Goal: Task Accomplishment & Management: Complete application form

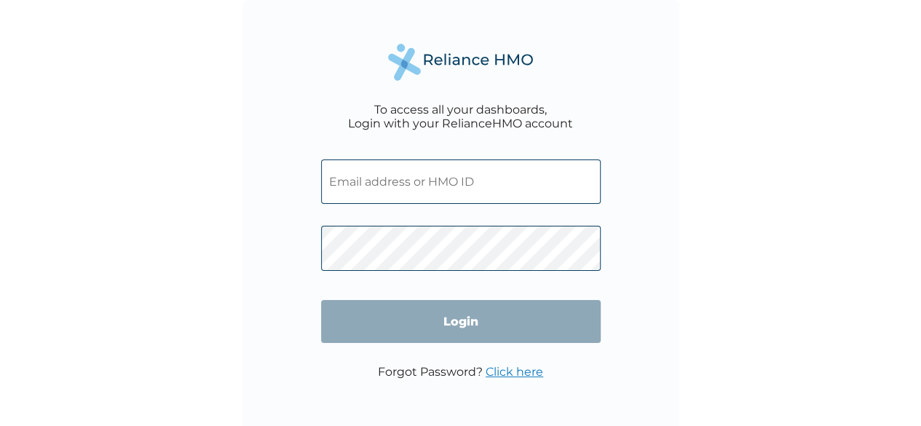
click at [346, 182] on input "text" at bounding box center [460, 181] width 279 height 44
paste input "TMN/10012/A"
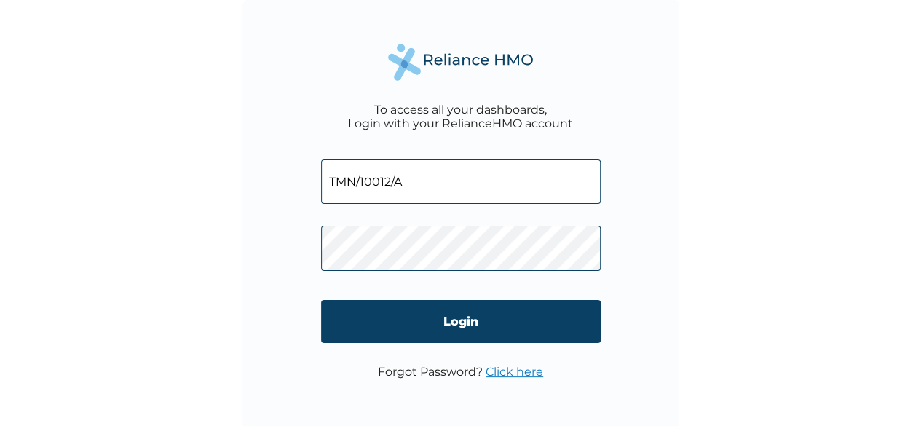
type input "TMN/10012/A"
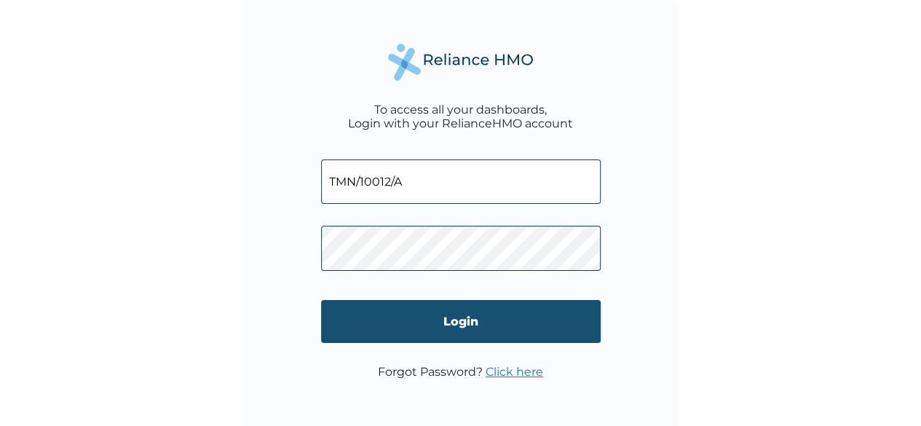
click at [455, 316] on input "Login" at bounding box center [460, 321] width 279 height 43
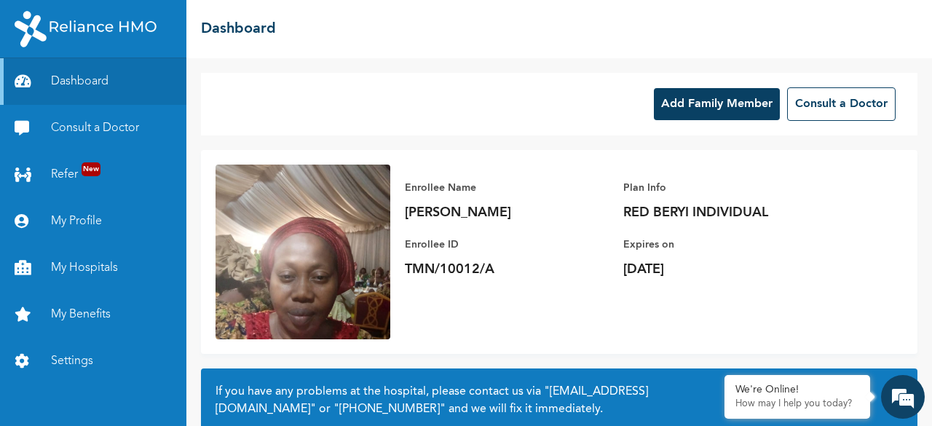
click at [715, 111] on button "Add Family Member" at bounding box center [717, 104] width 126 height 32
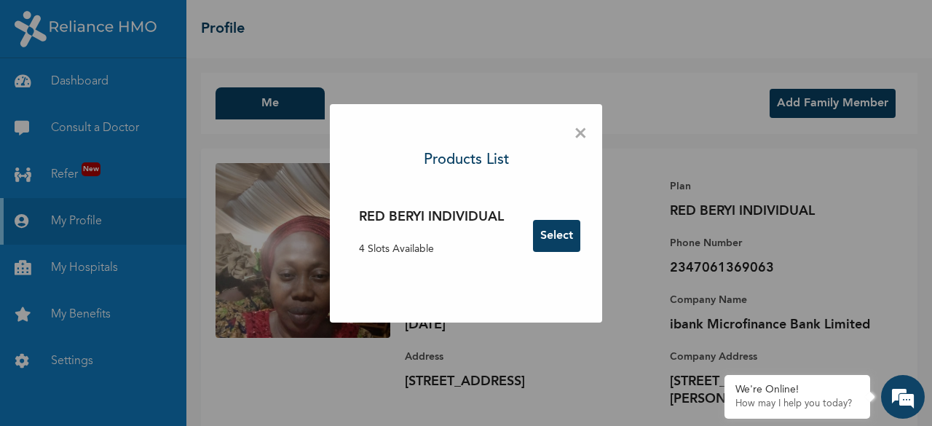
click at [566, 236] on button "Select" at bounding box center [556, 236] width 47 height 32
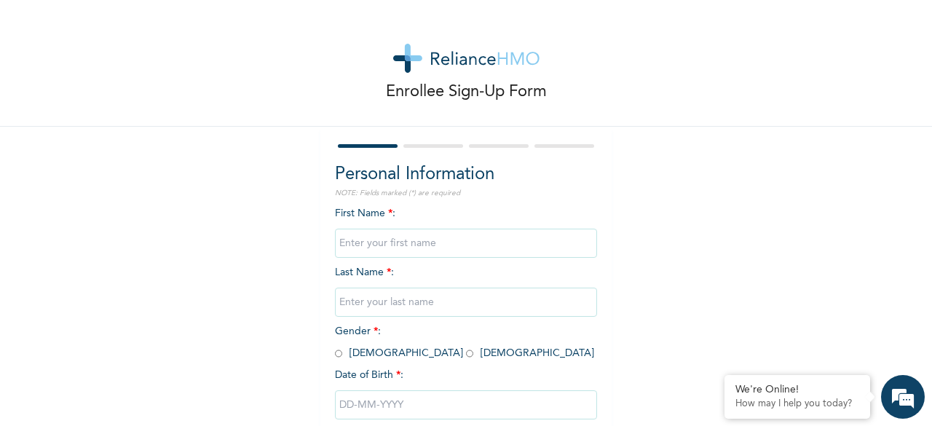
scroll to position [73, 0]
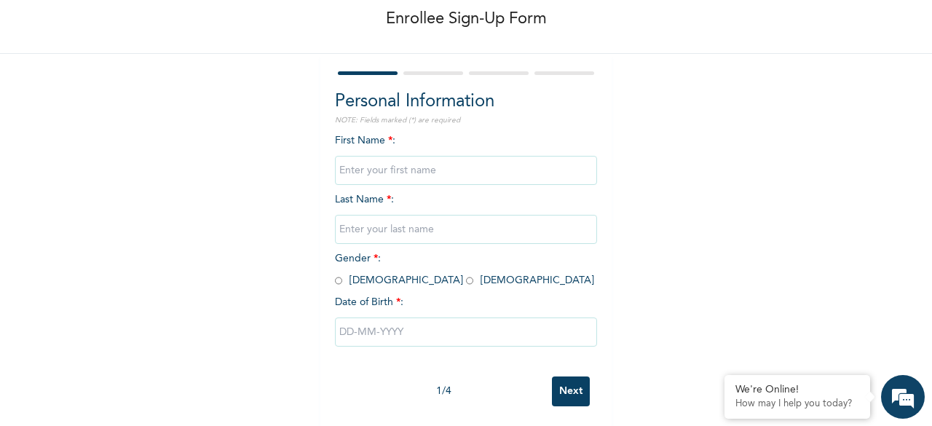
click at [386, 170] on input "text" at bounding box center [466, 170] width 262 height 29
type input "Treasure"
click at [378, 234] on input "text" at bounding box center [466, 229] width 262 height 29
type input "Agangan"
click at [466, 282] on input "radio" at bounding box center [469, 281] width 7 height 14
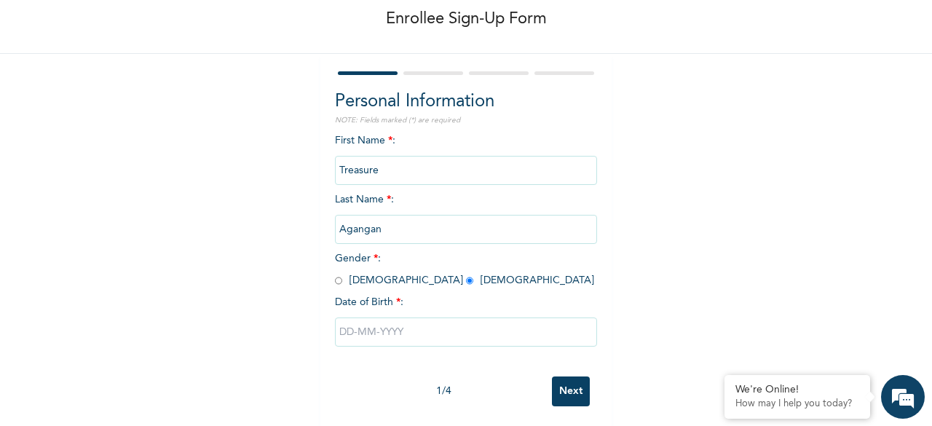
radio input "true"
click at [354, 337] on input "text" at bounding box center [466, 331] width 262 height 29
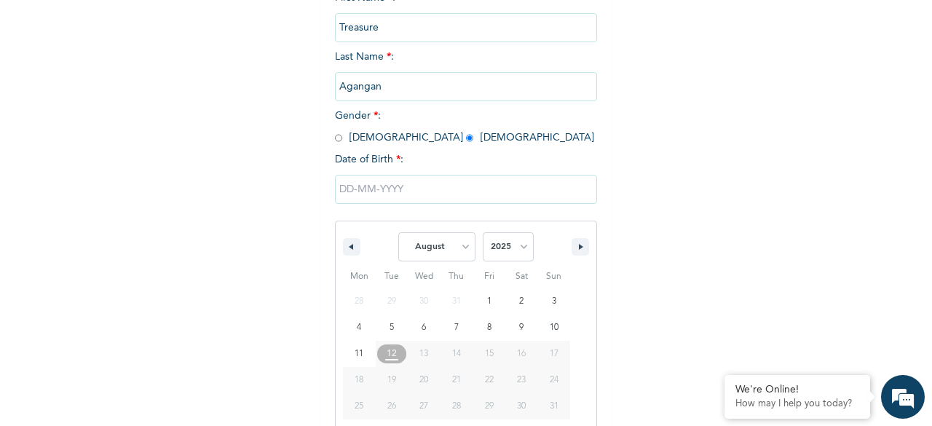
scroll to position [237, 0]
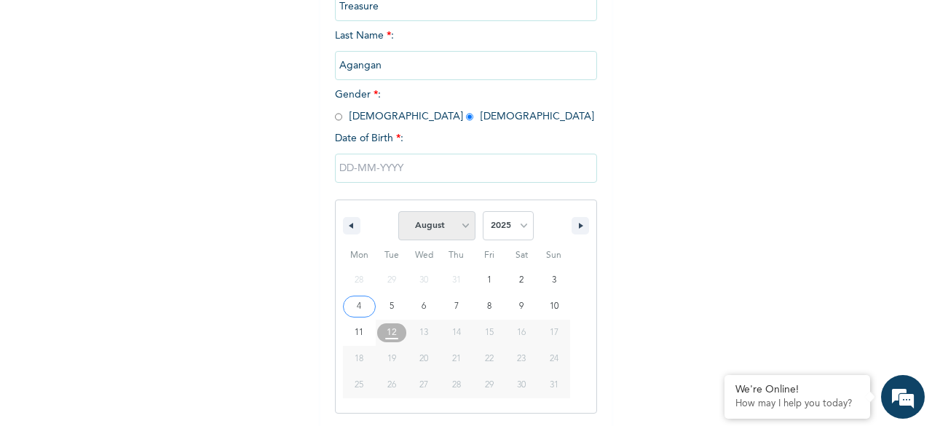
click at [460, 228] on select "January February March April May June July August September October November De…" at bounding box center [436, 225] width 77 height 29
select select "0"
click at [398, 213] on select "January February March April May June July August September October November De…" at bounding box center [436, 225] width 77 height 29
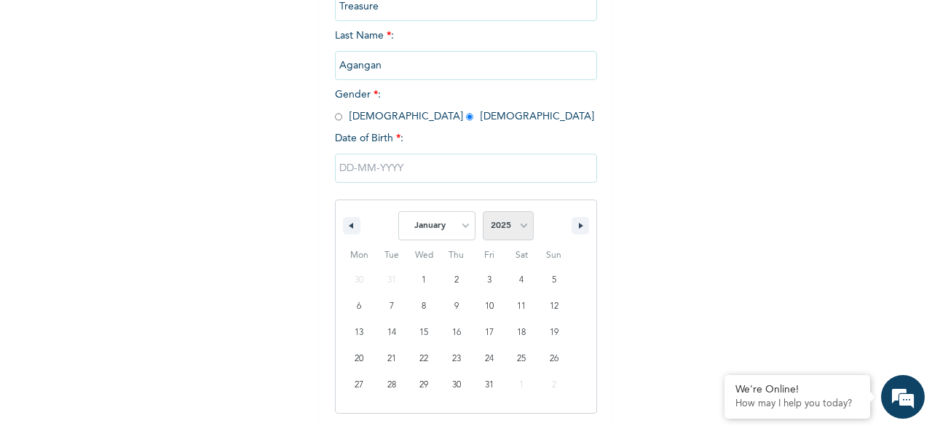
click at [519, 229] on select "2025 2024 2023 2022 2021 2020 2019 2018 2017 2016 2015 2014 2013 2012 2011 2010…" at bounding box center [508, 225] width 51 height 29
select select "2012"
click at [483, 213] on select "2025 2024 2023 2022 2021 2020 2019 2018 2017 2016 2015 2014 2013 2012 2011 2010…" at bounding box center [508, 225] width 51 height 29
type input "01/19/2012"
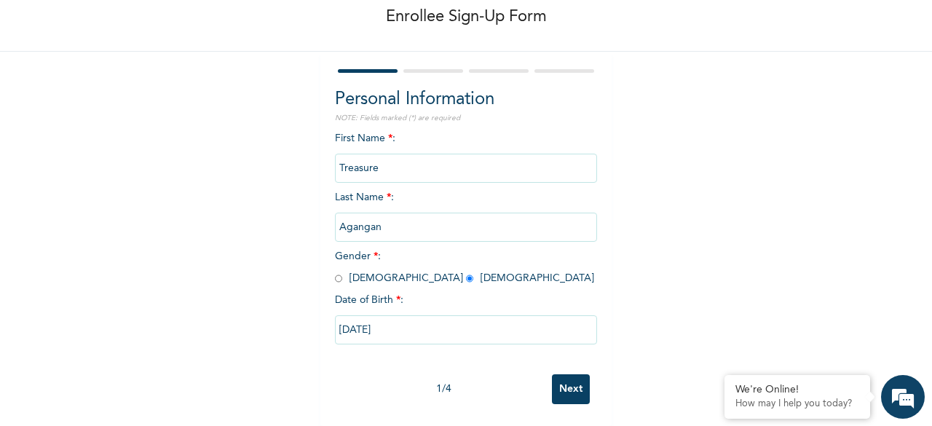
click at [566, 379] on input "Next" at bounding box center [571, 389] width 38 height 30
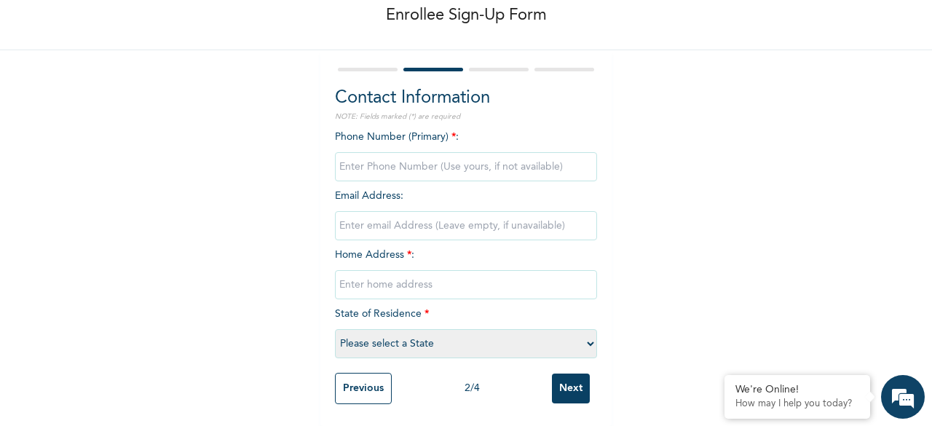
click at [367, 270] on input "text" at bounding box center [466, 284] width 262 height 29
type input "22A African Church road, ifako ijaiye, lagos"
click at [585, 331] on select "Please select a State Abia Abuja (FCT) Adamawa Akwa Ibom Anambra Bauchi Bayelsa…" at bounding box center [466, 343] width 262 height 29
select select "25"
click at [335, 329] on select "Please select a State Abia Abuja (FCT) Adamawa Akwa Ibom Anambra Bauchi Bayelsa…" at bounding box center [466, 343] width 262 height 29
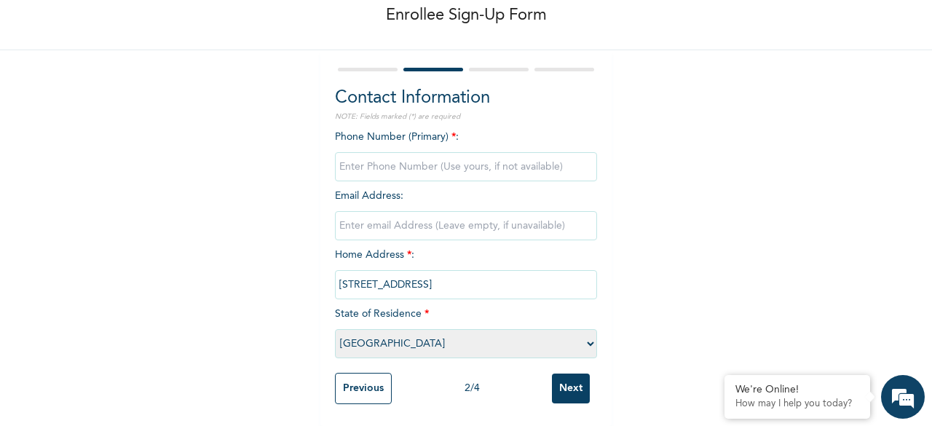
click at [561, 382] on input "Next" at bounding box center [571, 388] width 38 height 30
type input "07061369063"
click at [574, 381] on input "Next" at bounding box center [571, 388] width 38 height 30
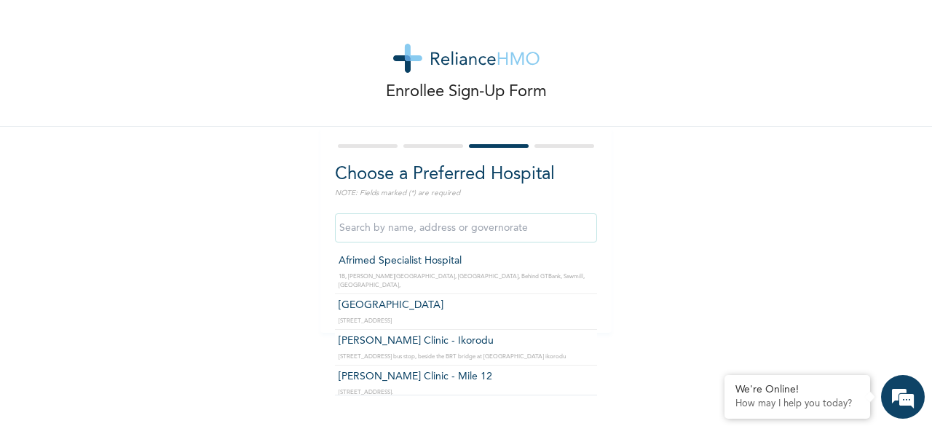
click at [446, 228] on input "text" at bounding box center [466, 227] width 262 height 29
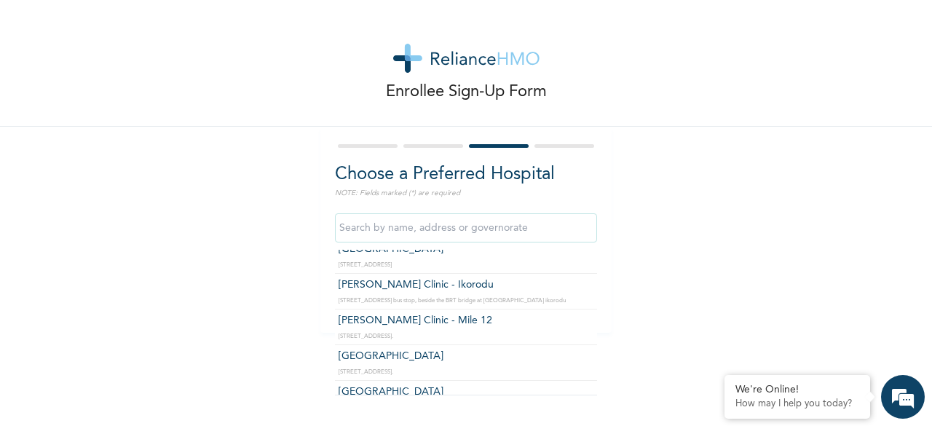
scroll to position [73, 0]
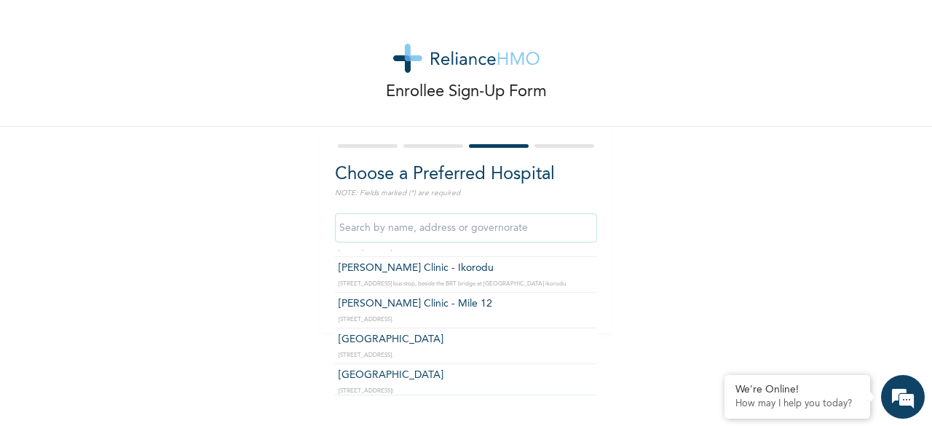
type input "Blue Cross Hospital"
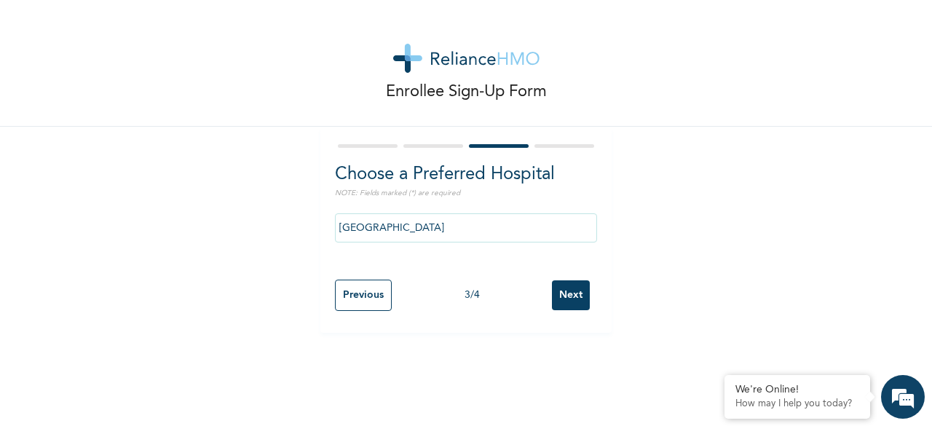
click at [569, 290] on input "Next" at bounding box center [571, 295] width 38 height 30
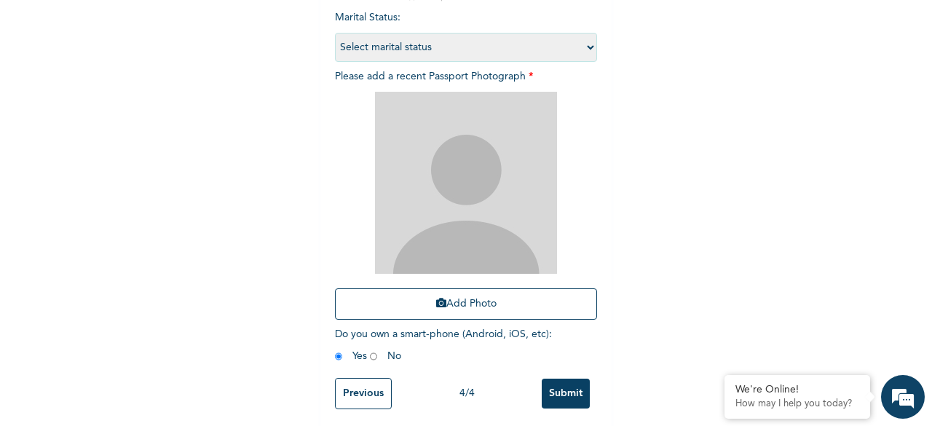
scroll to position [213, 0]
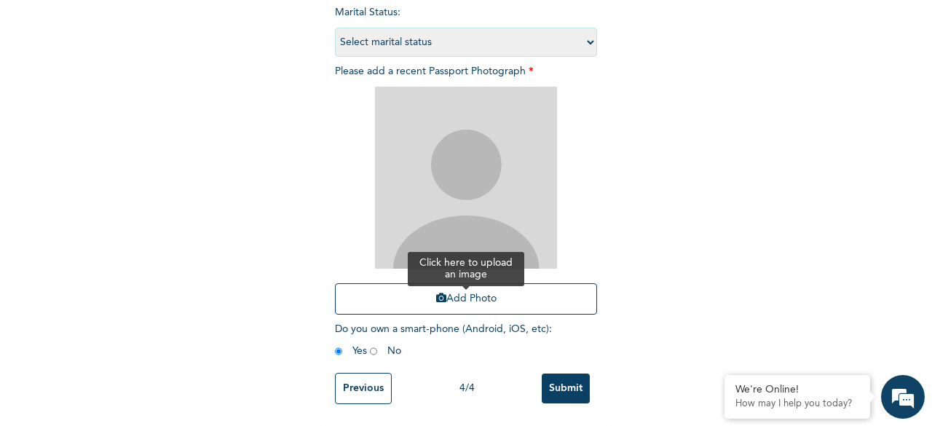
click at [441, 285] on button "Add Photo" at bounding box center [466, 298] width 262 height 31
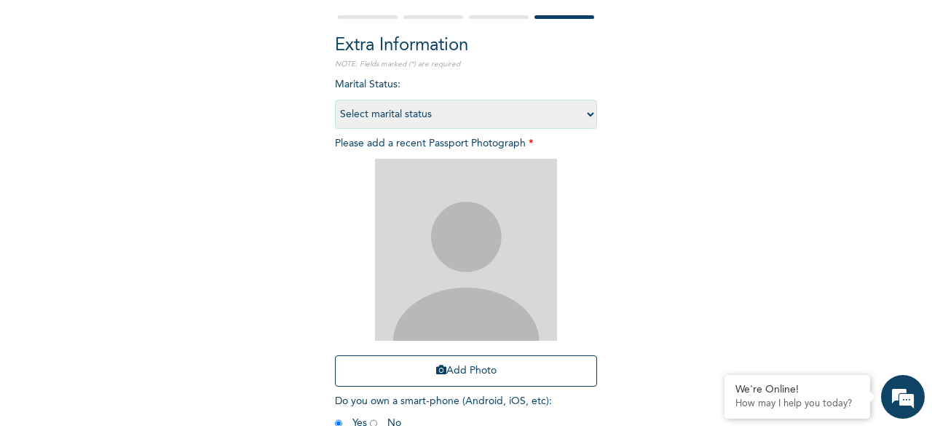
scroll to position [67, 0]
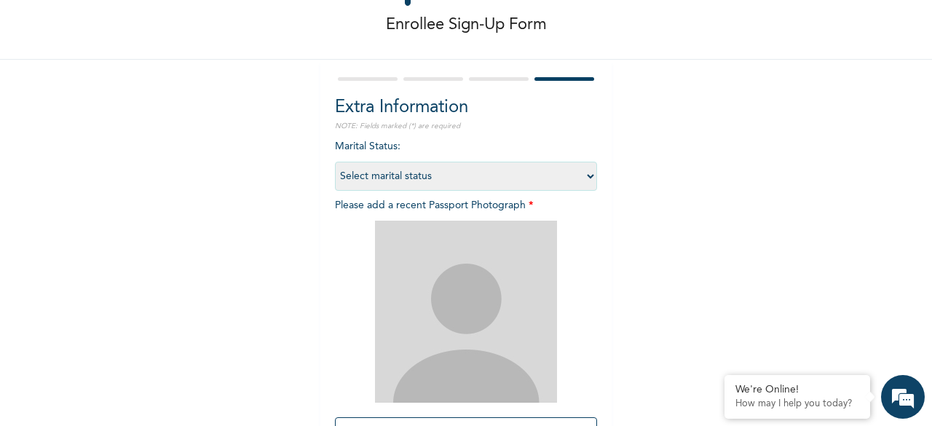
click at [581, 177] on select "Select marital status Single Married Divorced Widow/Widower" at bounding box center [466, 176] width 262 height 29
select select "1"
click at [335, 162] on select "Select marital status Single Married Divorced Widow/Widower" at bounding box center [466, 176] width 262 height 29
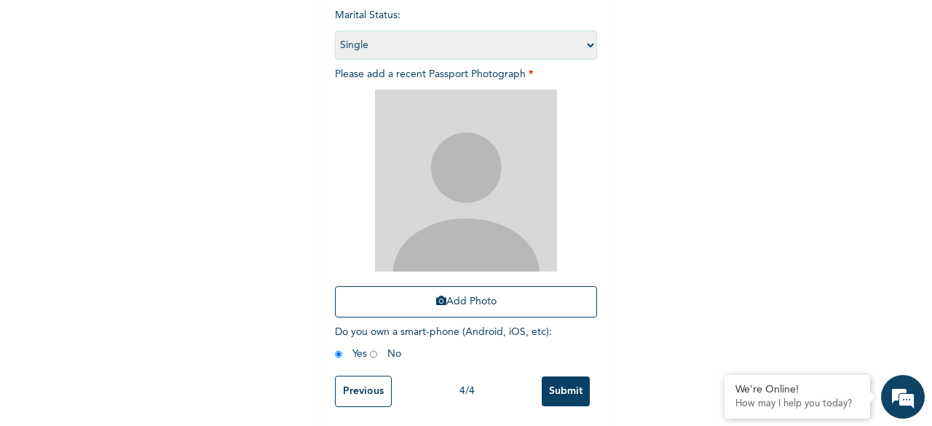
scroll to position [213, 0]
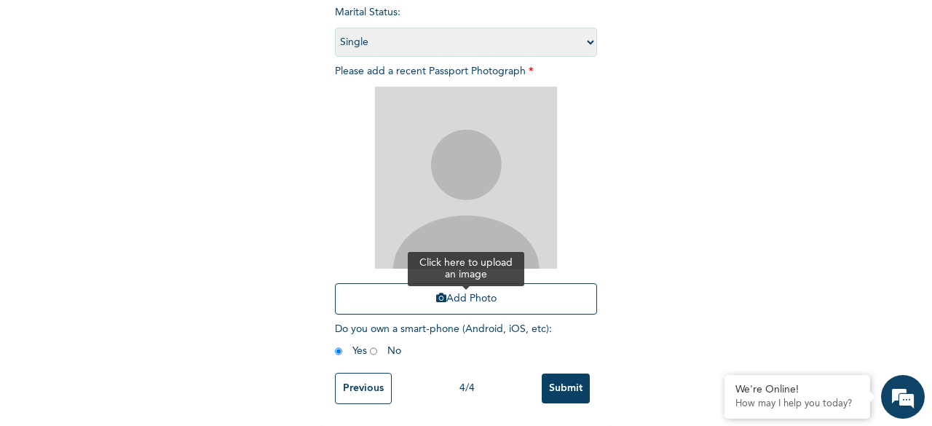
click at [448, 286] on button "Add Photo" at bounding box center [466, 298] width 262 height 31
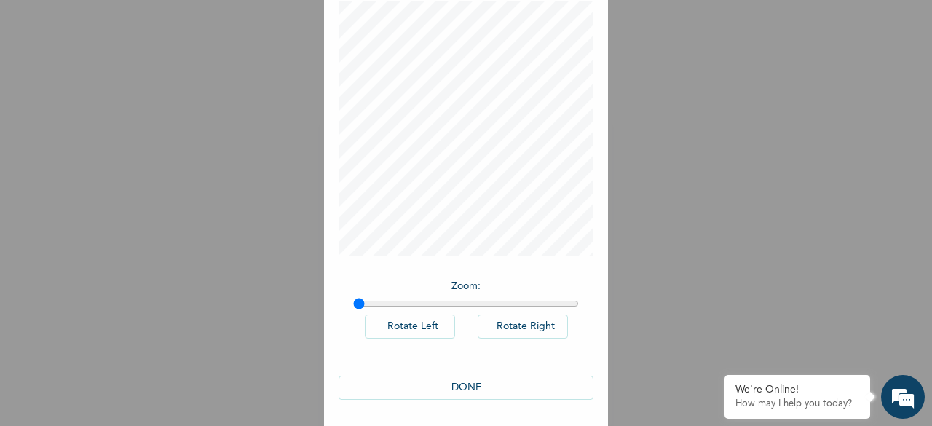
scroll to position [82, 0]
click at [469, 382] on button "DONE" at bounding box center [465, 386] width 255 height 24
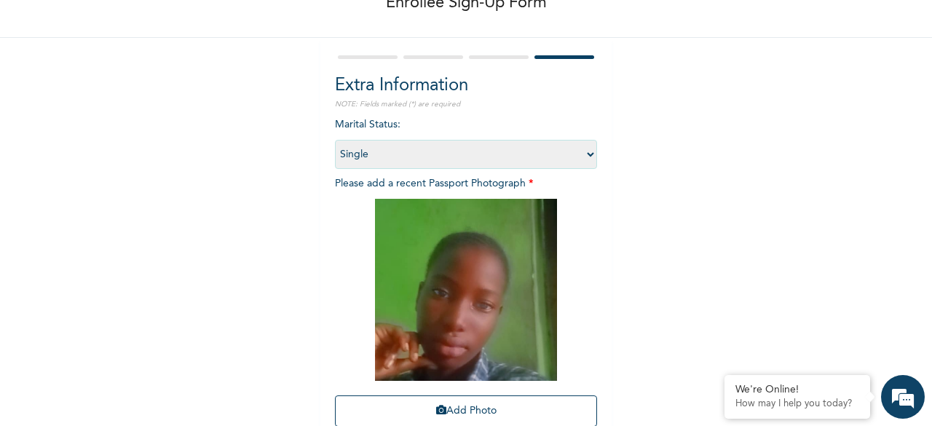
scroll to position [213, 0]
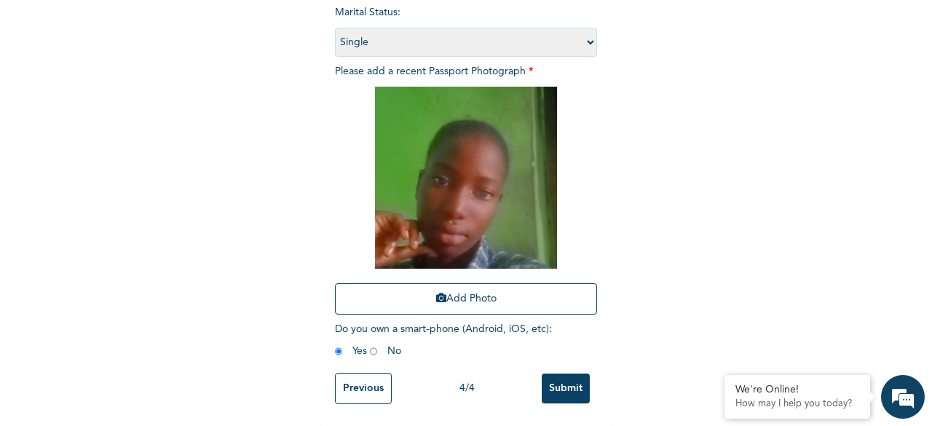
click at [558, 373] on input "Submit" at bounding box center [565, 388] width 48 height 30
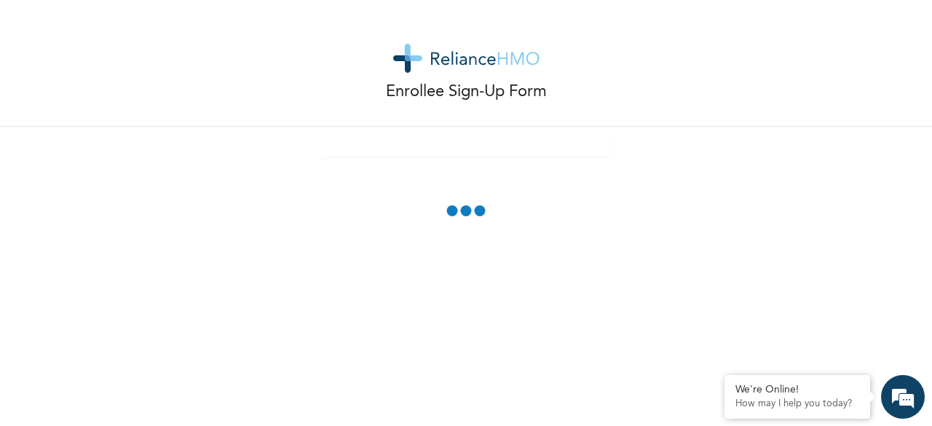
scroll to position [0, 0]
click at [905, 401] on em at bounding box center [902, 396] width 39 height 39
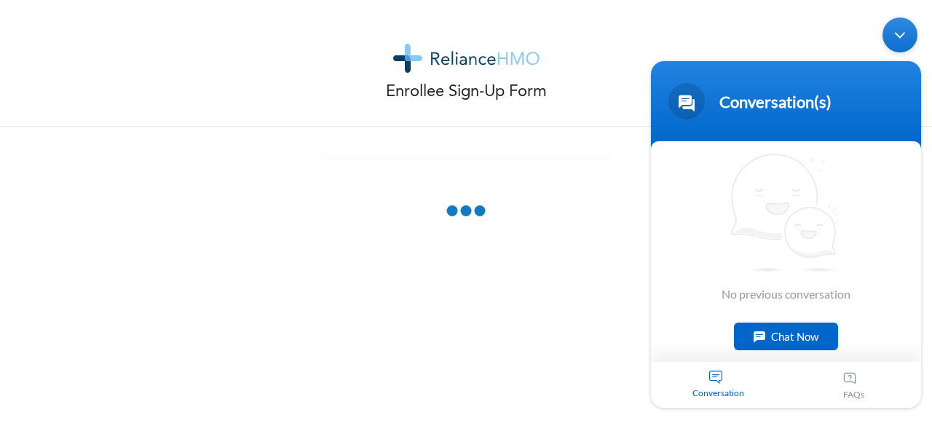
click at [613, 266] on div "Enrollee Sign-Up Form" at bounding box center [466, 213] width 932 height 426
click at [616, 236] on div "Enrollee Sign-Up Form" at bounding box center [466, 213] width 932 height 426
click at [901, 36] on div "Minimize live chat window" at bounding box center [899, 34] width 35 height 35
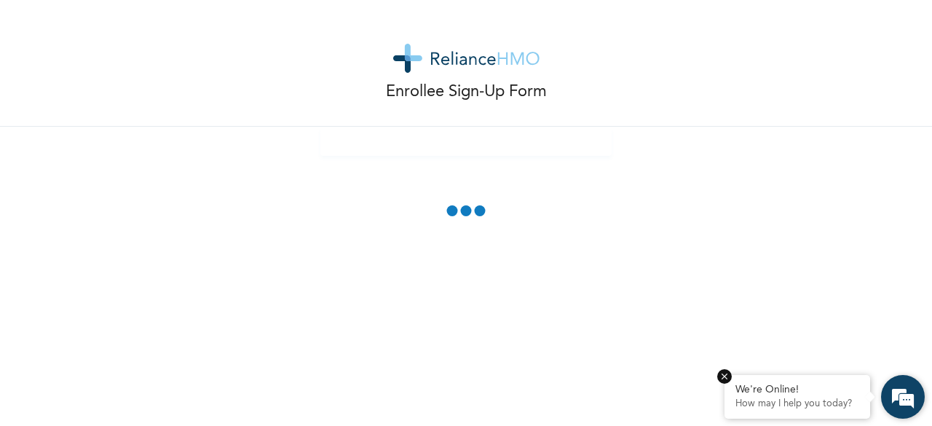
click at [793, 405] on p "How may I help you today?" at bounding box center [797, 404] width 124 height 12
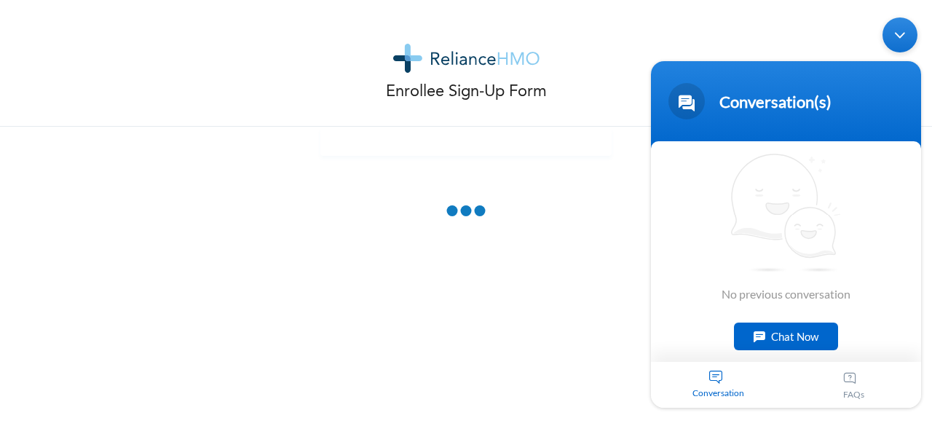
click at [786, 330] on div "Chat Now" at bounding box center [786, 336] width 104 height 28
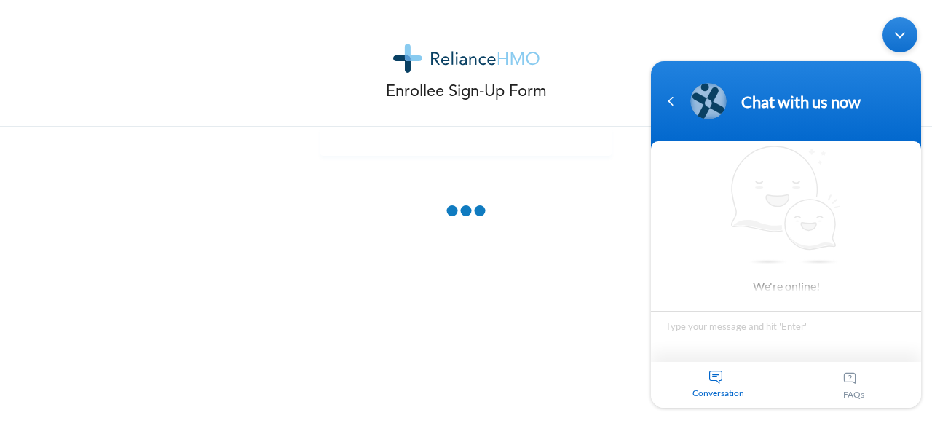
type textarea "i"
type textarea "Good evening, i am trying to add my family members ."
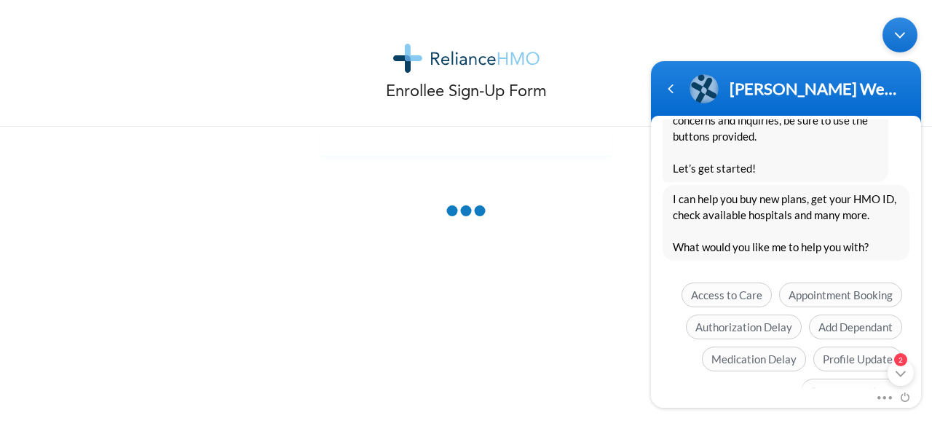
scroll to position [364, 0]
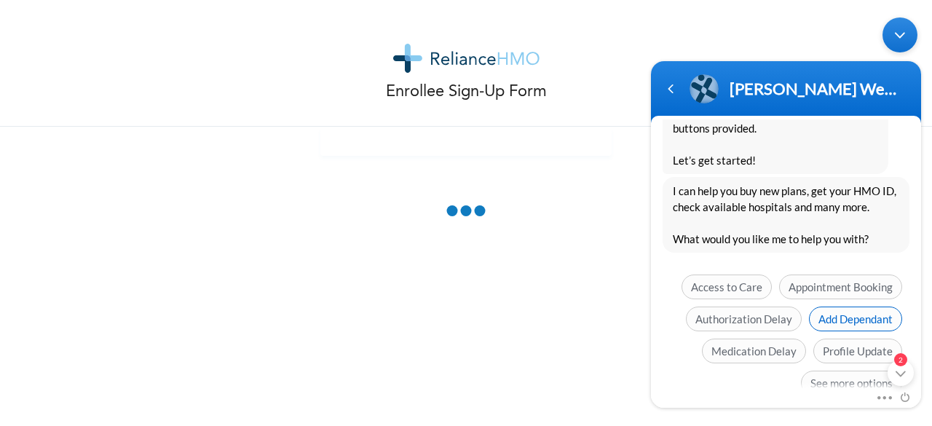
click at [869, 314] on span "Add Dependant" at bounding box center [855, 318] width 93 height 25
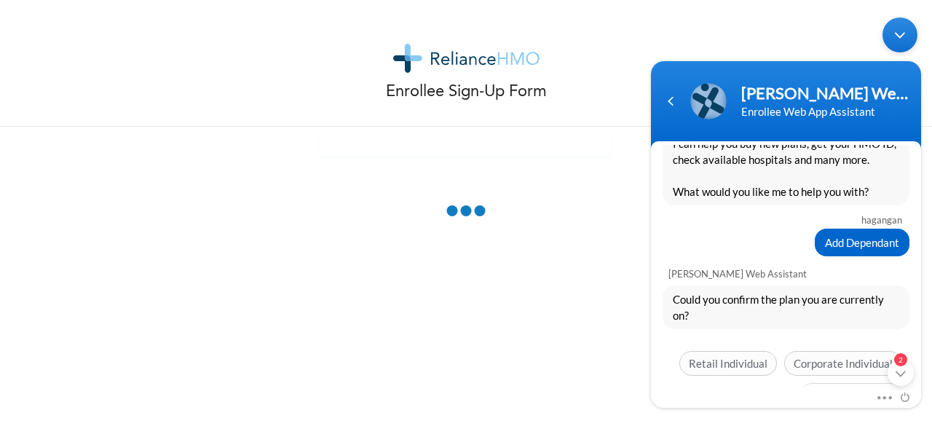
scroll to position [454, 0]
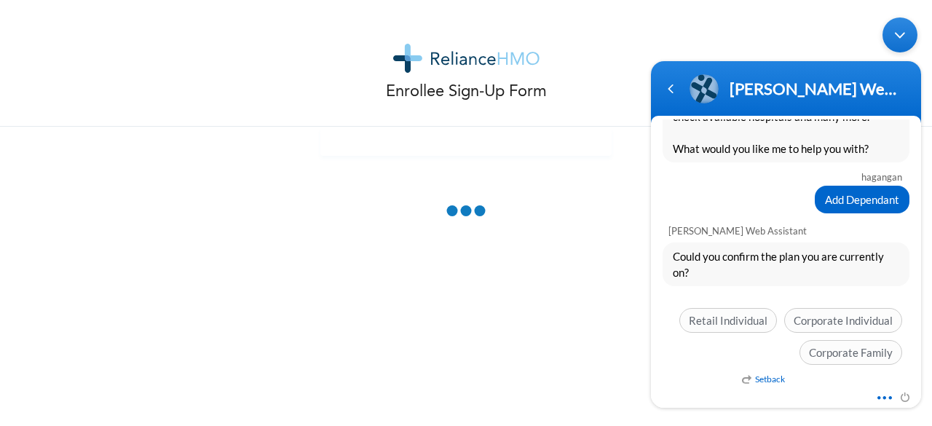
click at [876, 396] on span at bounding box center [880, 395] width 11 height 13
click at [697, 395] on div "Mute Send email" at bounding box center [786, 398] width 270 height 19
click at [768, 380] on em "Setback" at bounding box center [763, 378] width 43 height 11
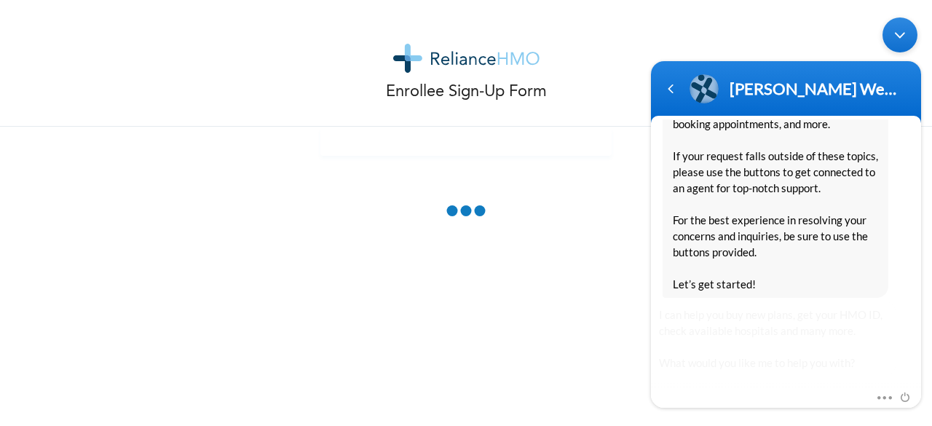
scroll to position [992, 0]
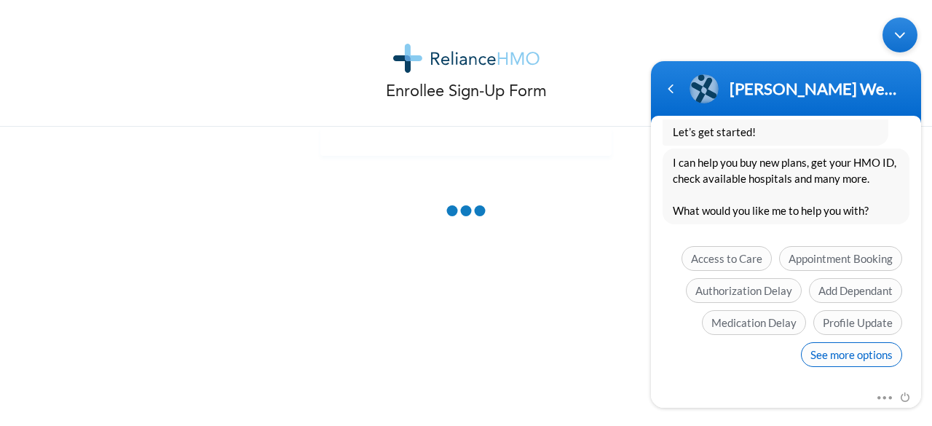
click at [868, 348] on span "See more options" at bounding box center [851, 354] width 101 height 25
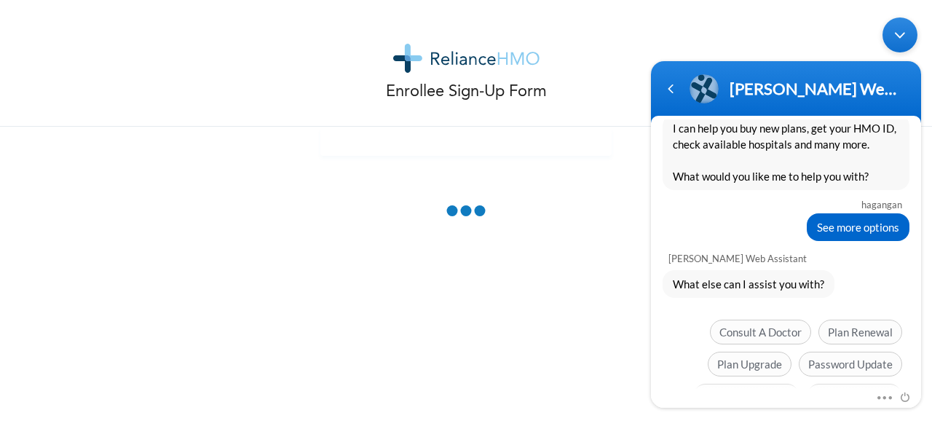
scroll to position [1099, 0]
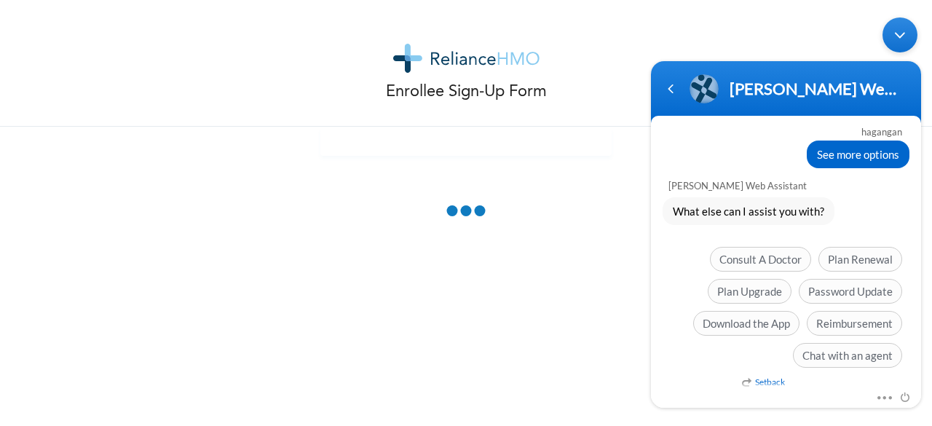
click at [900, 32] on div "Minimize live chat window" at bounding box center [899, 34] width 35 height 35
